Goal: Check status: Check status

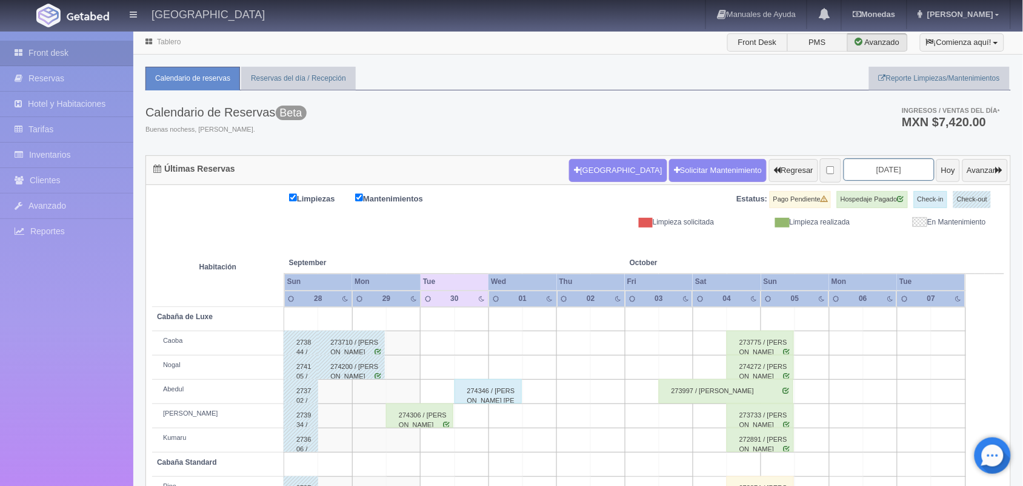
click at [862, 174] on input "2025-09-30" at bounding box center [889, 169] width 91 height 22
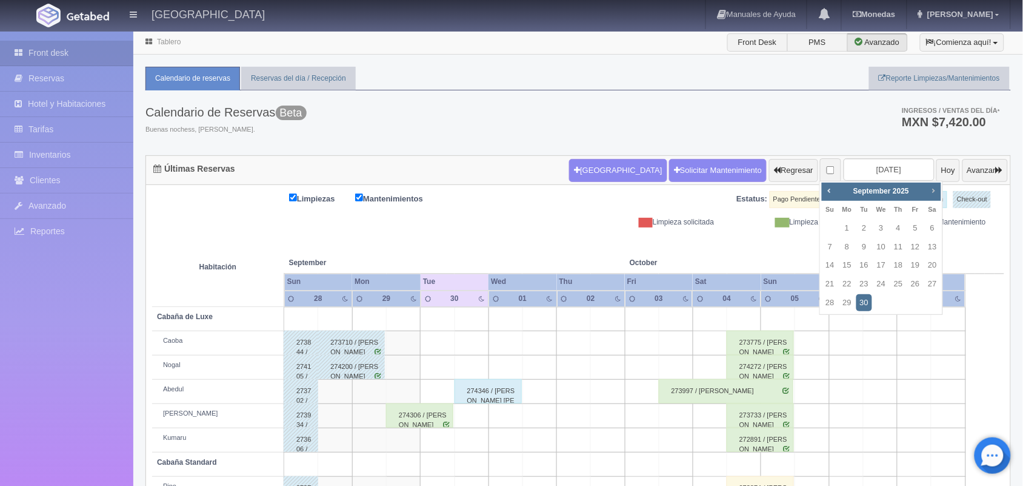
click at [932, 192] on span "Next" at bounding box center [934, 190] width 10 height 10
click at [912, 232] on link "3" at bounding box center [915, 228] width 16 height 18
type input "2025-10-03"
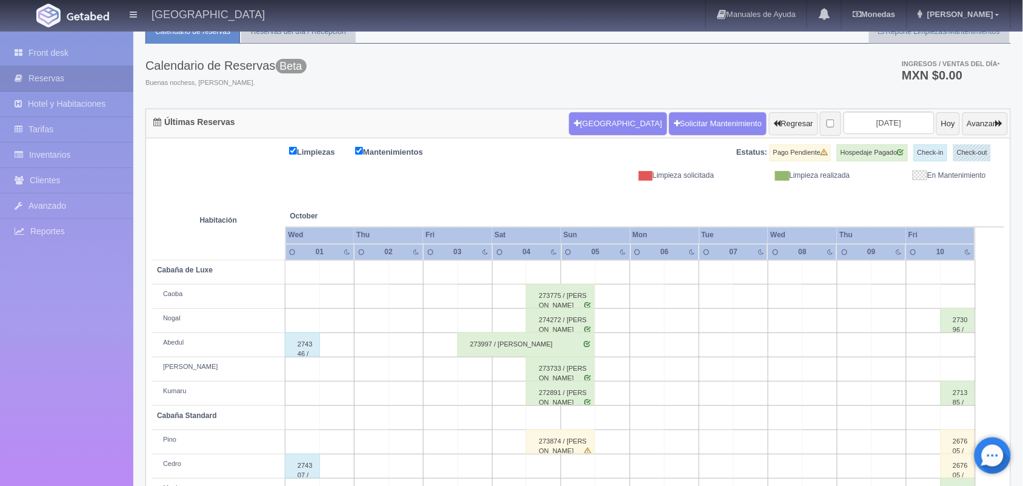
scroll to position [48, 0]
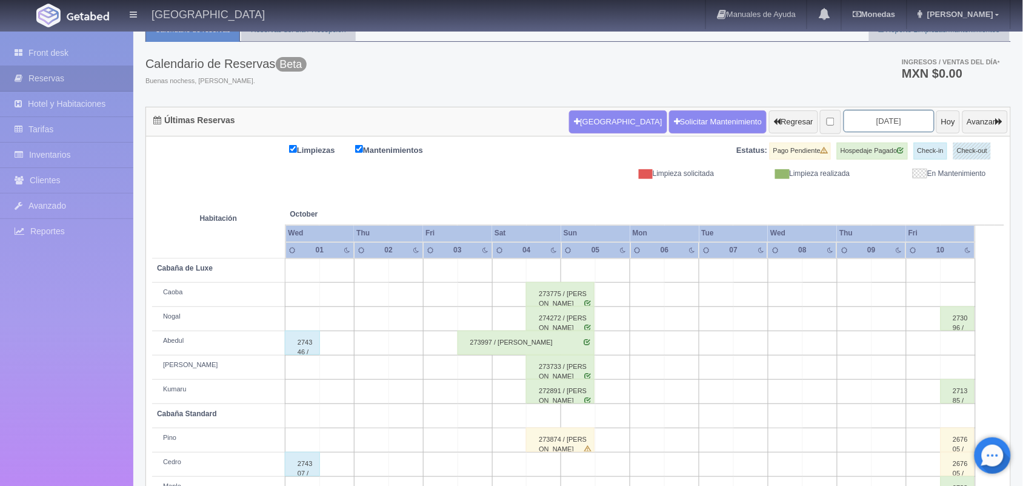
click at [868, 121] on input "2025-10-03" at bounding box center [889, 121] width 91 height 22
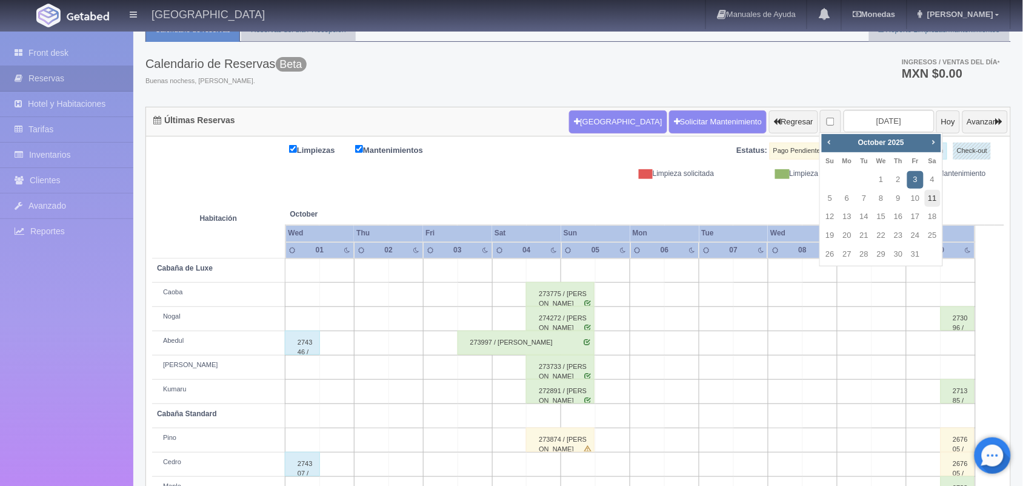
click at [932, 201] on link "11" at bounding box center [933, 199] width 16 height 18
type input "[DATE]"
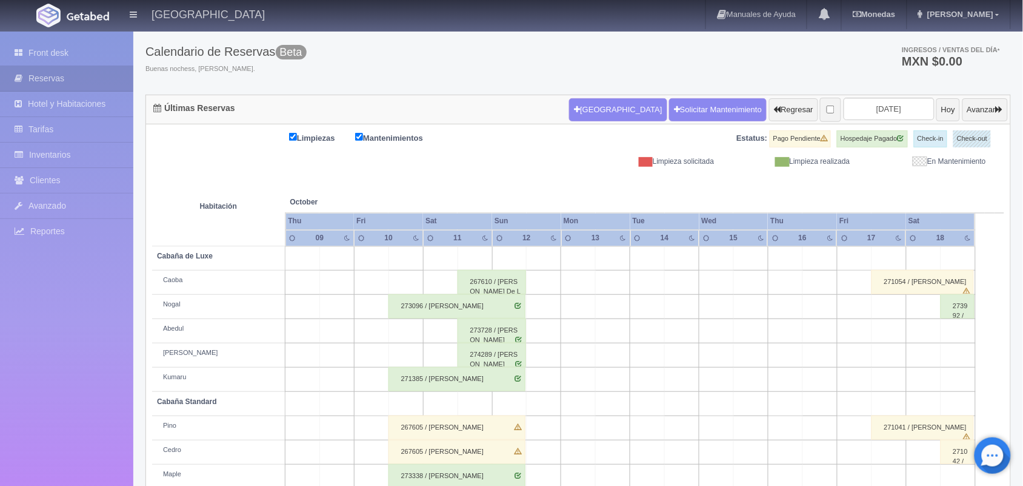
scroll to position [138, 0]
